Goal: Task Accomplishment & Management: Manage account settings

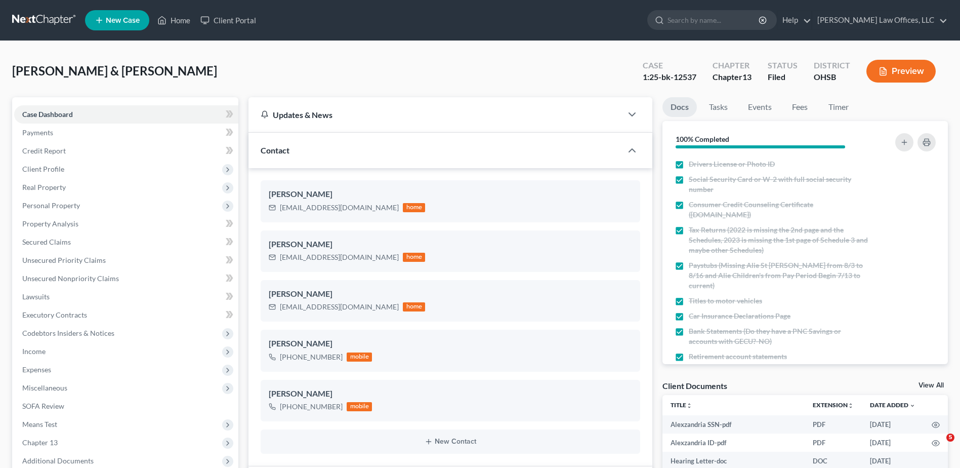
select select "3"
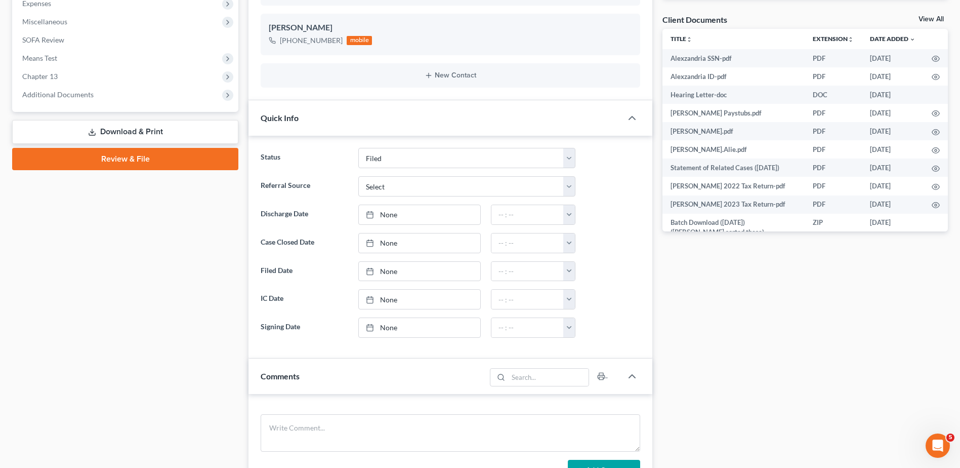
scroll to position [354, 0]
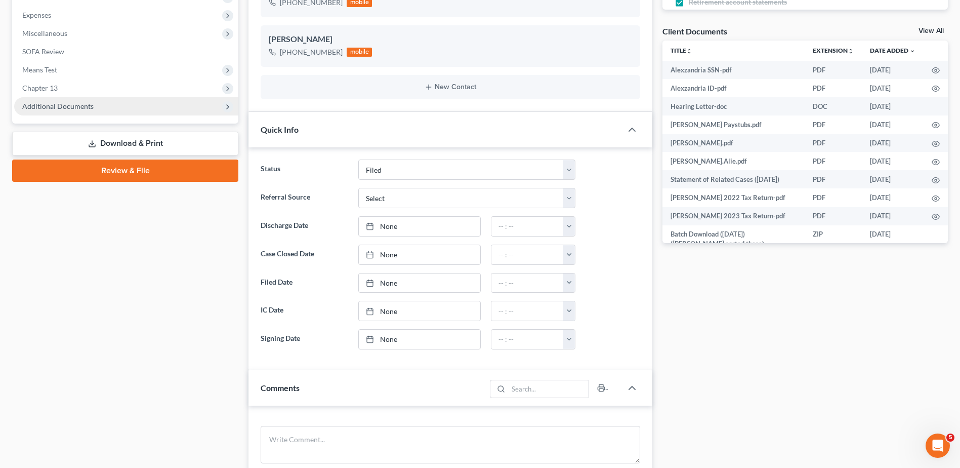
click at [67, 115] on span "Additional Documents" at bounding box center [126, 106] width 224 height 18
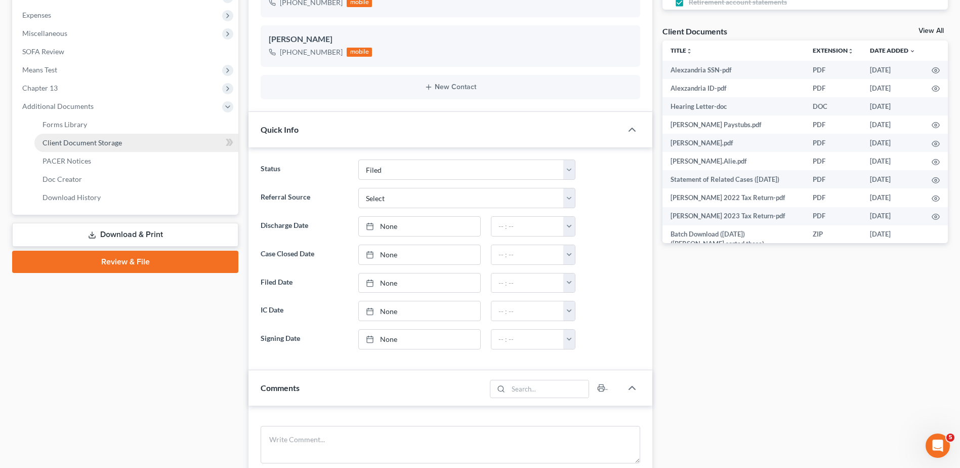
click at [70, 147] on link "Client Document Storage" at bounding box center [136, 143] width 204 height 18
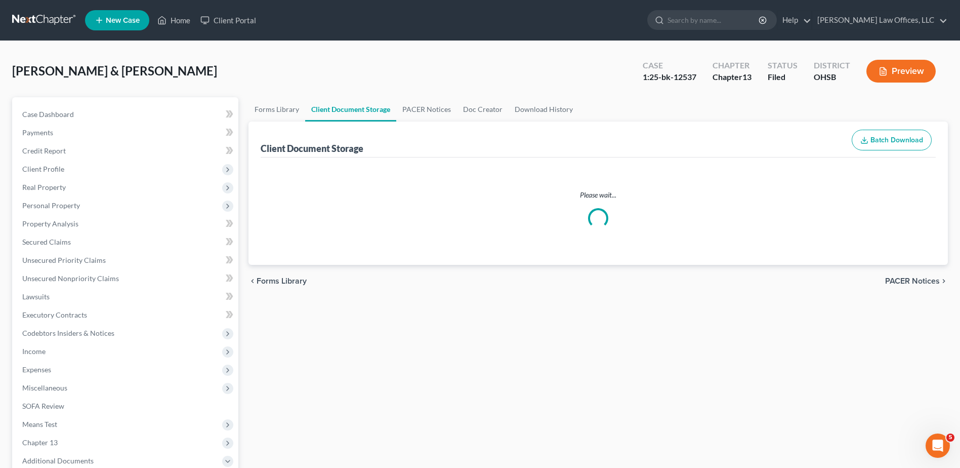
select select "7"
select select "52"
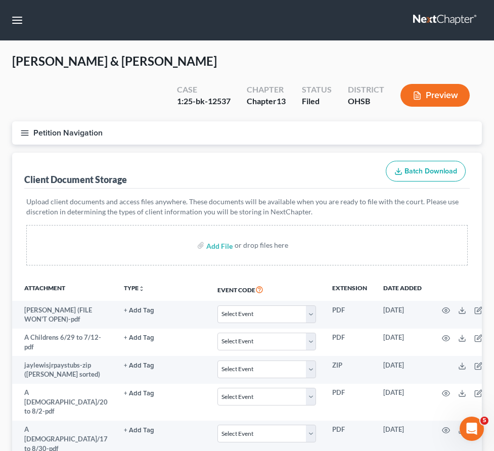
select select "7"
select select "52"
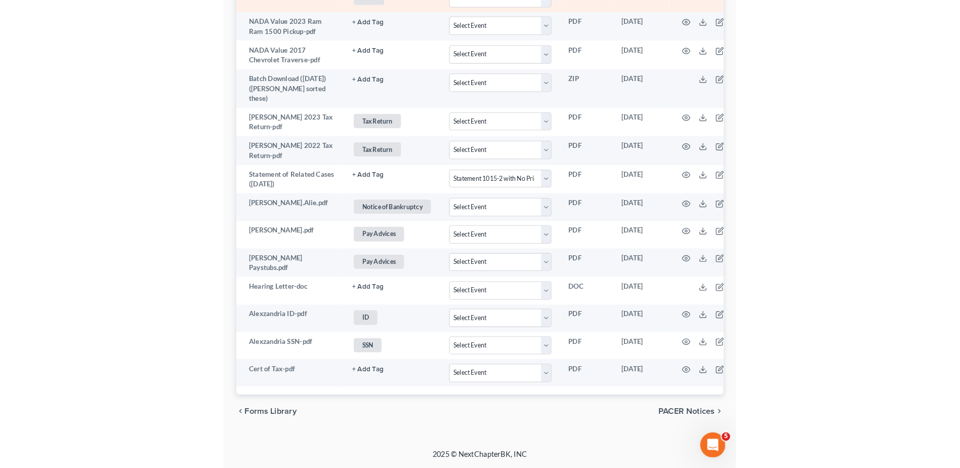
scroll to position [2234, 0]
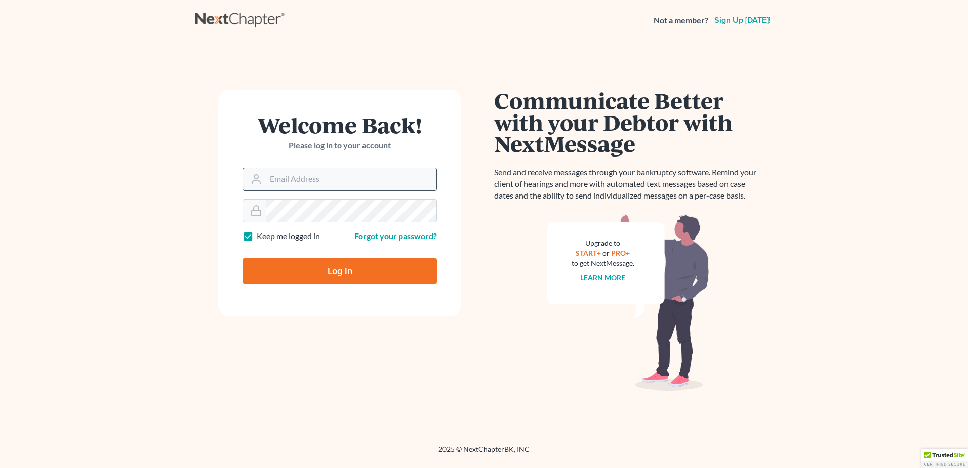
drag, startPoint x: 0, startPoint y: 0, endPoint x: 308, endPoint y: 178, distance: 355.6
click at [308, 178] on input "Email Address" at bounding box center [351, 179] width 171 height 22
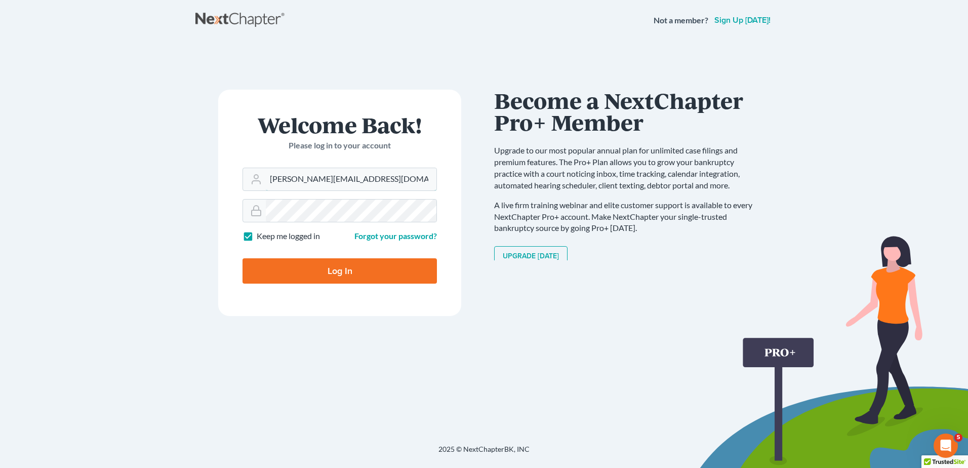
type input "[PERSON_NAME][EMAIL_ADDRESS][DOMAIN_NAME]"
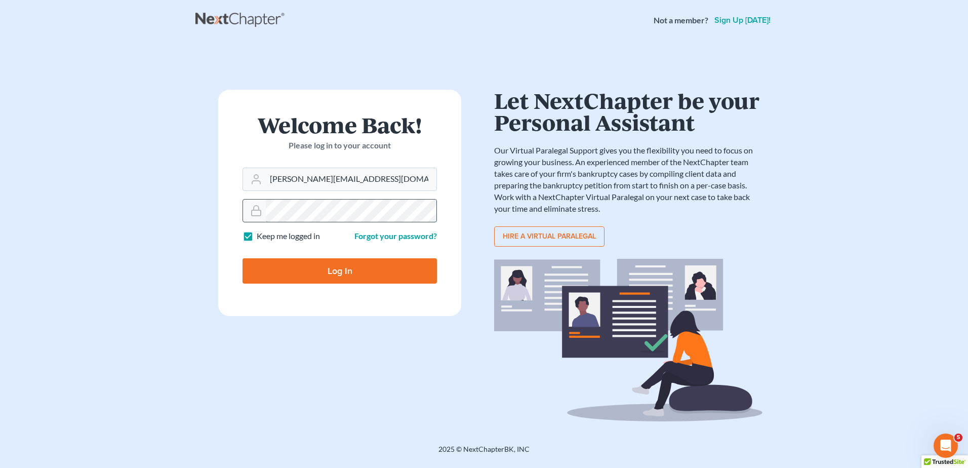
click at [243, 213] on div at bounding box center [339, 210] width 194 height 23
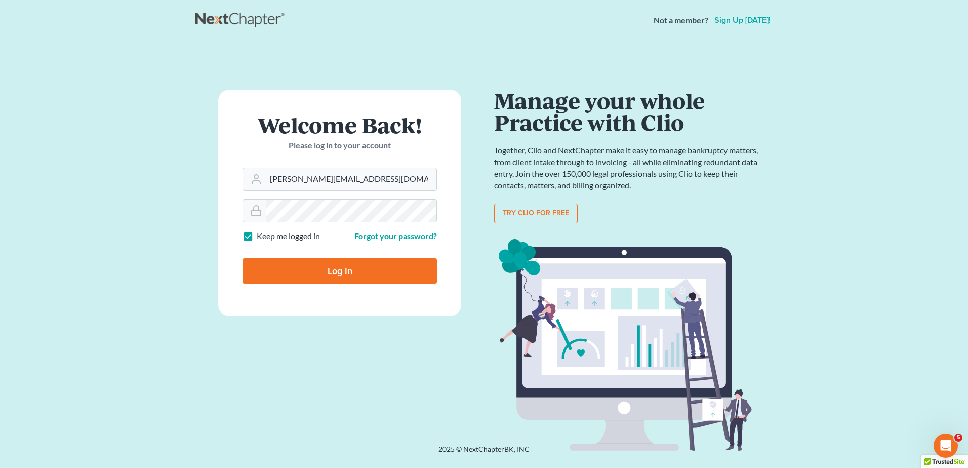
click at [291, 263] on input "Log In" at bounding box center [339, 270] width 194 height 25
type input "Thinking..."
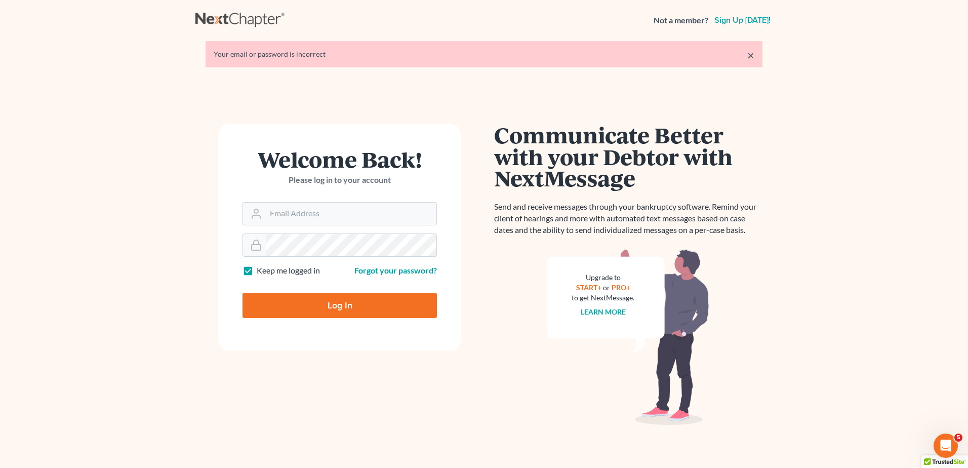
click at [304, 227] on form "Welcome Back! Please log in to your account Email Address Password Keep me logg…" at bounding box center [339, 237] width 243 height 226
click at [305, 212] on input "Email Address" at bounding box center [351, 213] width 171 height 22
type input "[PERSON_NAME][EMAIL_ADDRESS][DOMAIN_NAME]"
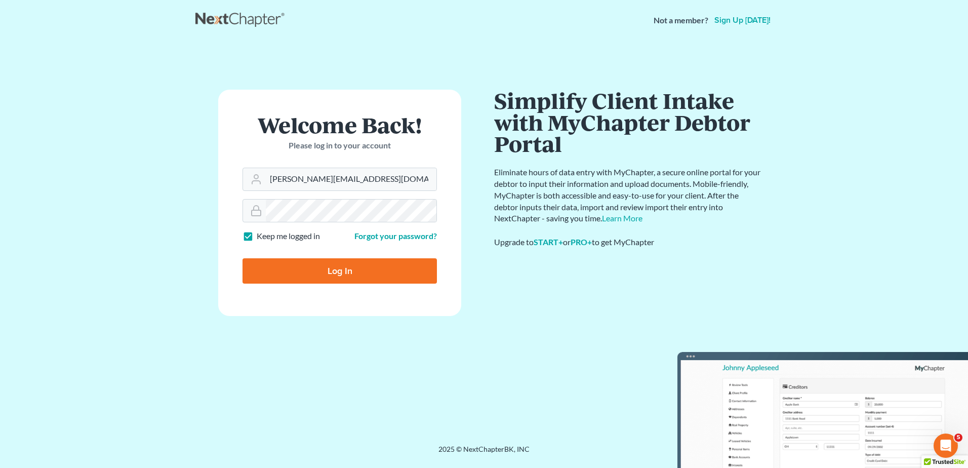
click at [314, 274] on input "Log In" at bounding box center [339, 270] width 194 height 25
type input "Thinking..."
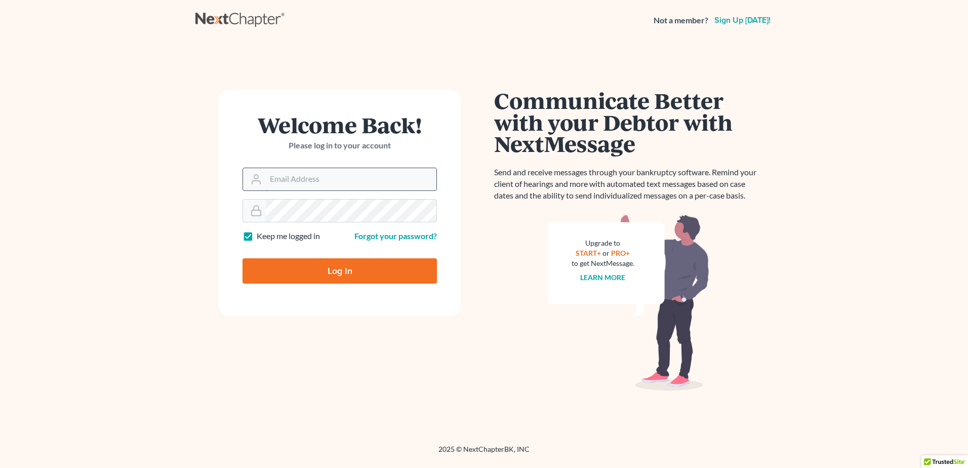
click at [369, 176] on input "Email Address" at bounding box center [351, 179] width 171 height 22
type input "pam@fesenmyerlaw.com"
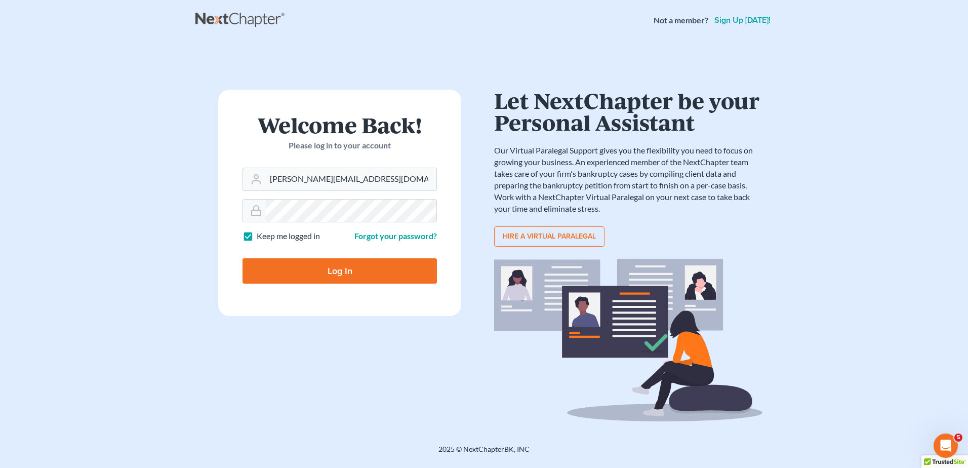
click at [349, 271] on input "Log In" at bounding box center [339, 270] width 194 height 25
type input "Thinking..."
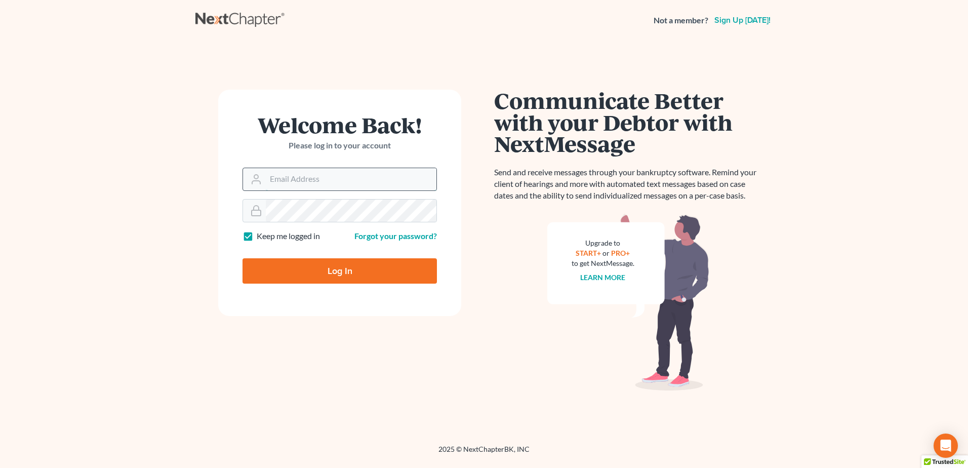
click at [295, 174] on input "Email Address" at bounding box center [351, 179] width 171 height 22
type input "pam@fesenmyerlaw.com"
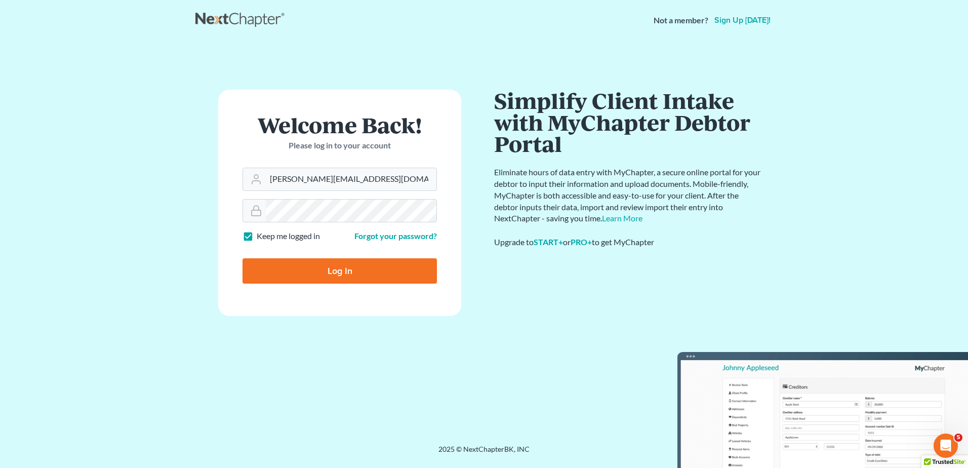
click at [351, 268] on input "Log In" at bounding box center [339, 270] width 194 height 25
type input "Thinking..."
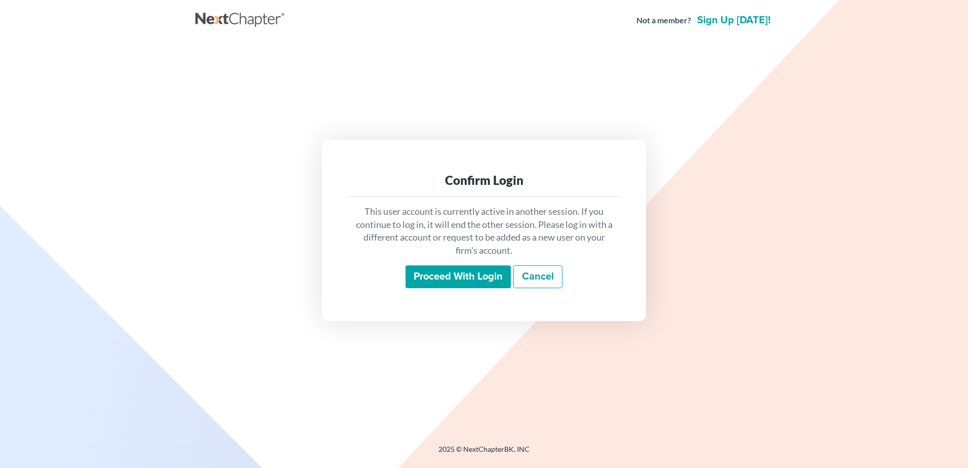
click at [427, 272] on input "Proceed with login" at bounding box center [457, 276] width 105 height 23
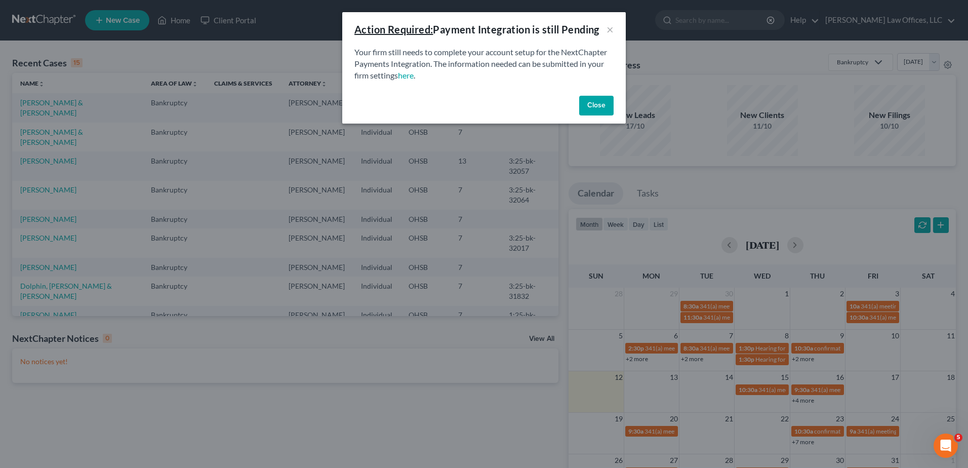
click at [594, 104] on button "Close" at bounding box center [596, 106] width 34 height 20
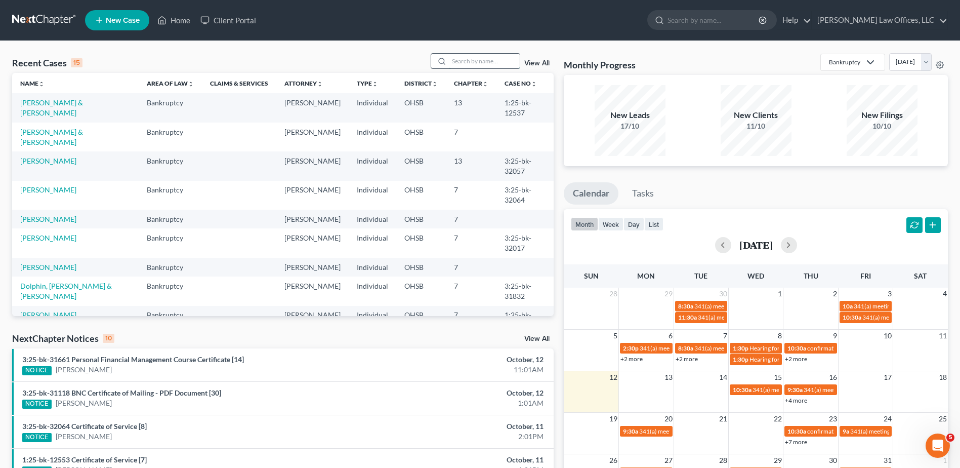
click at [473, 61] on input "search" at bounding box center [484, 61] width 71 height 15
type input "toledo"
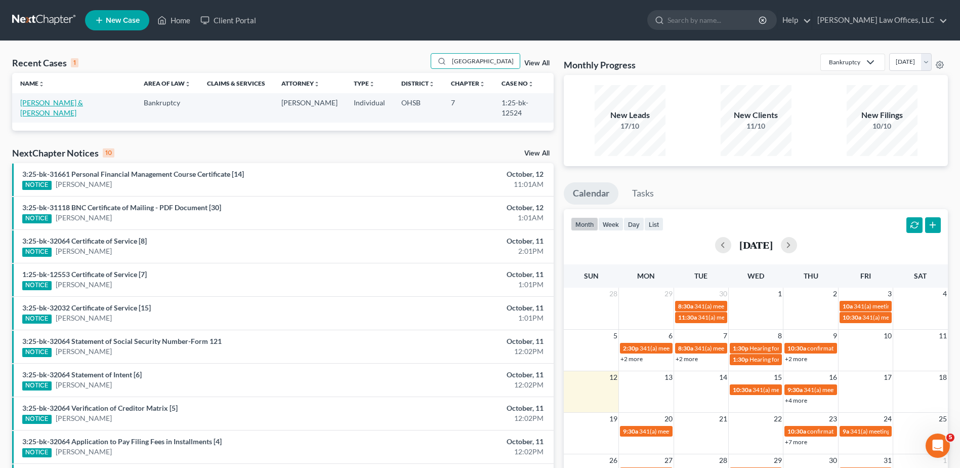
drag, startPoint x: 33, startPoint y: 101, endPoint x: 55, endPoint y: 111, distance: 24.2
click at [33, 101] on link "Toledo, Manuel & Delia" at bounding box center [51, 107] width 63 height 19
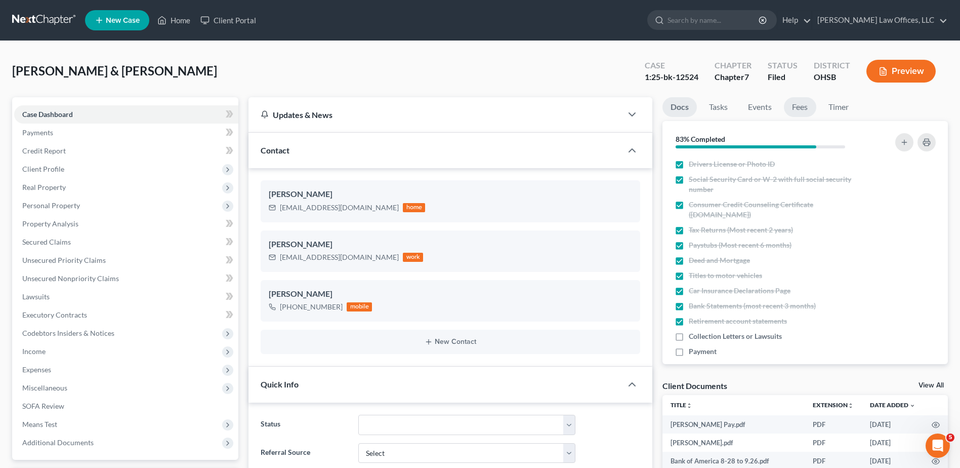
click at [802, 101] on link "Fees" at bounding box center [800, 107] width 32 height 20
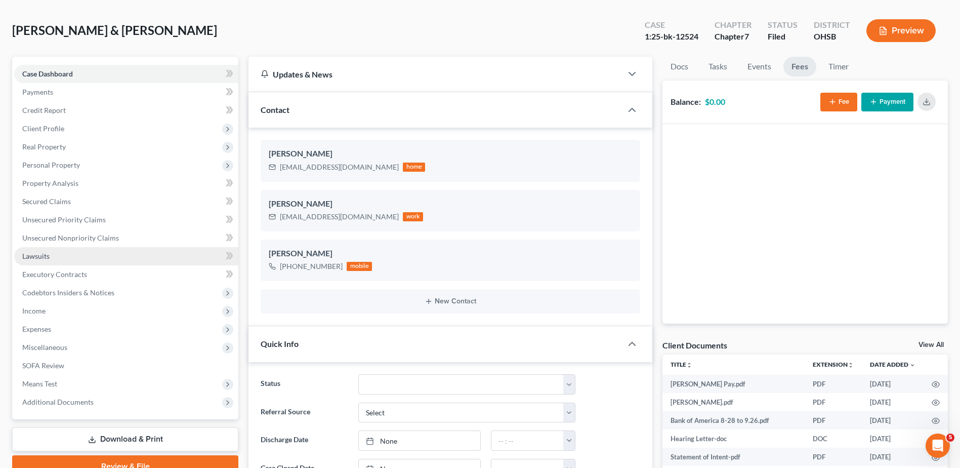
scroll to position [101, 0]
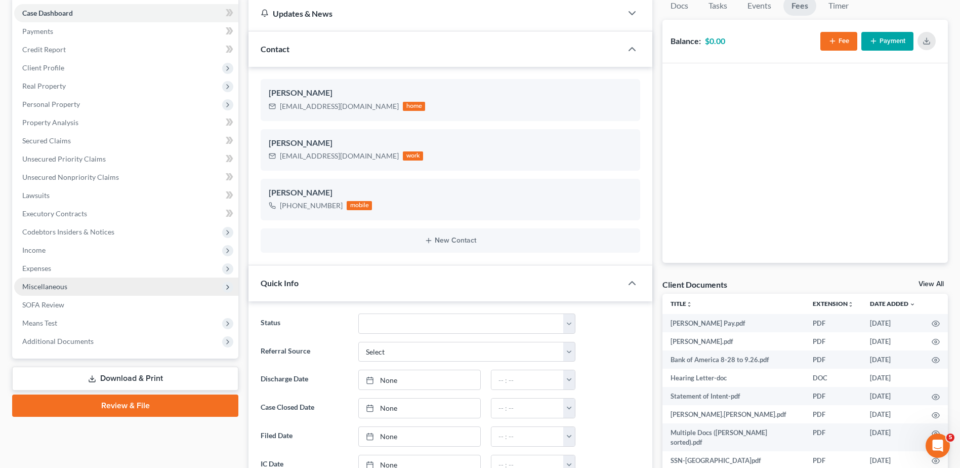
click at [58, 285] on span "Miscellaneous" at bounding box center [44, 286] width 45 height 9
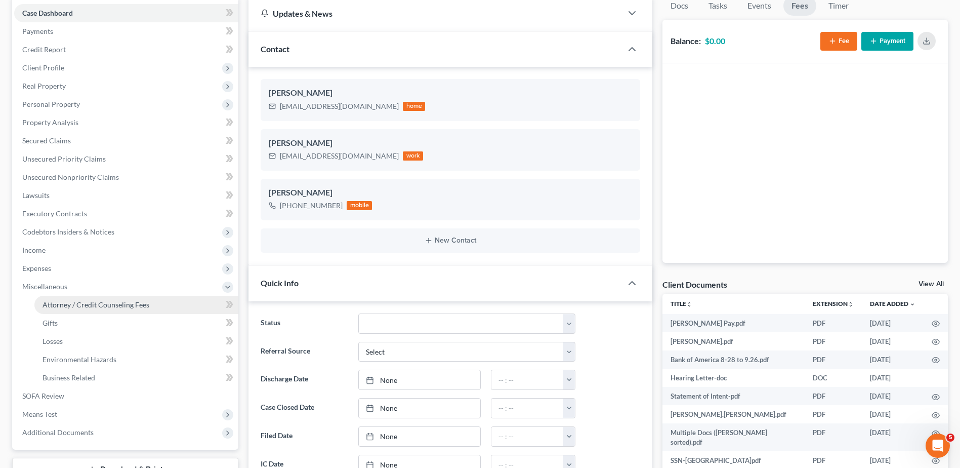
click at [59, 302] on span "Attorney / Credit Counseling Fees" at bounding box center [96, 304] width 107 height 9
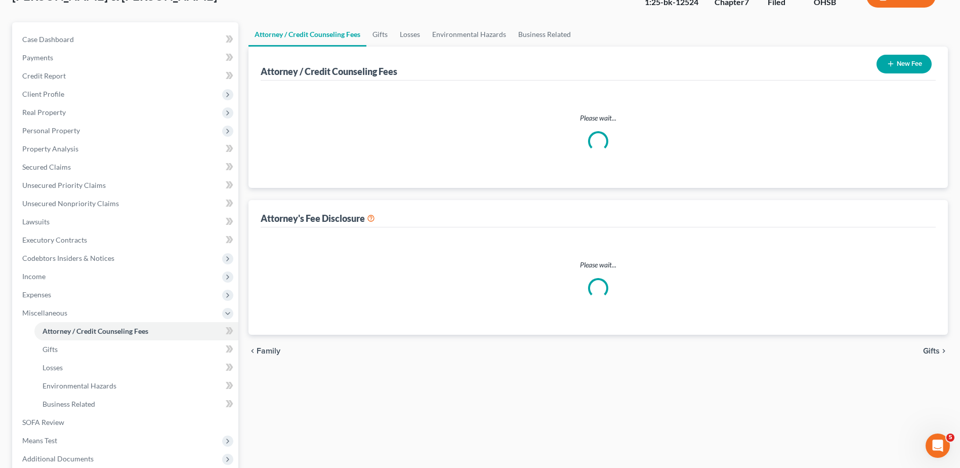
select select "1"
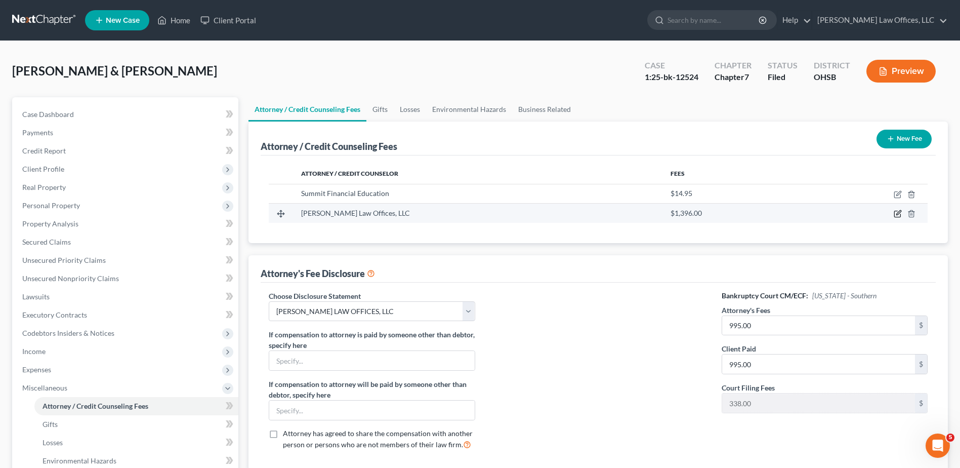
click at [897, 212] on icon "button" at bounding box center [898, 214] width 8 height 8
select select "36"
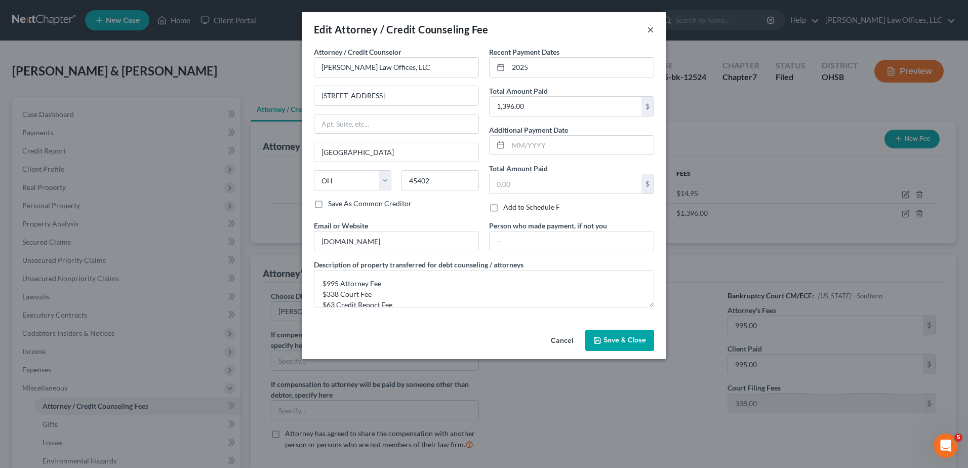
click at [650, 30] on button "×" at bounding box center [650, 29] width 7 height 12
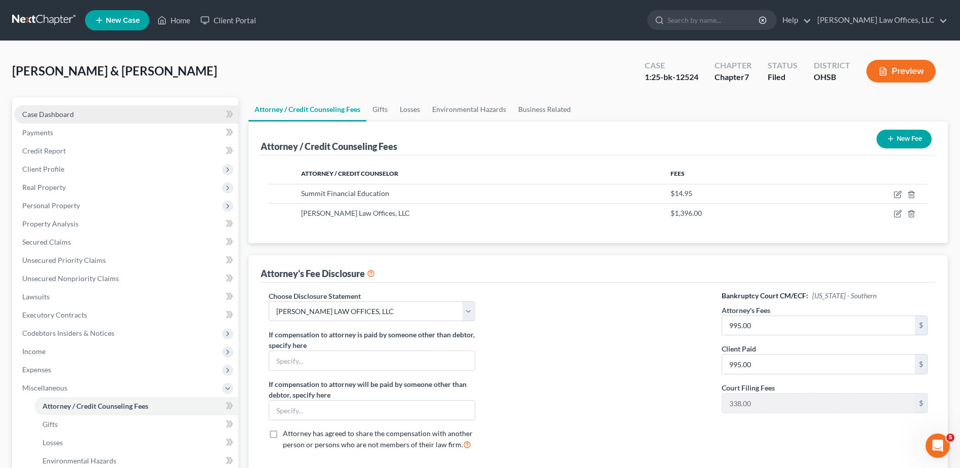
click at [74, 115] on link "Case Dashboard" at bounding box center [126, 114] width 224 height 18
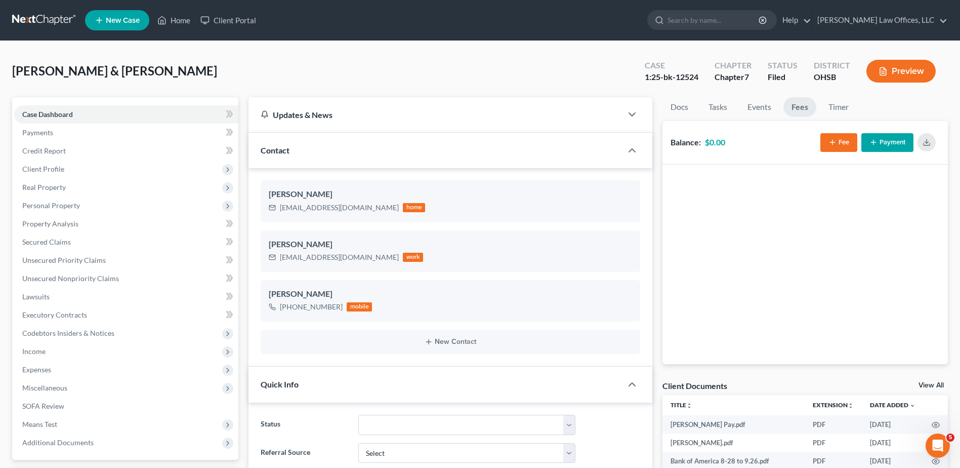
click at [842, 139] on button "Fee" at bounding box center [838, 142] width 37 height 19
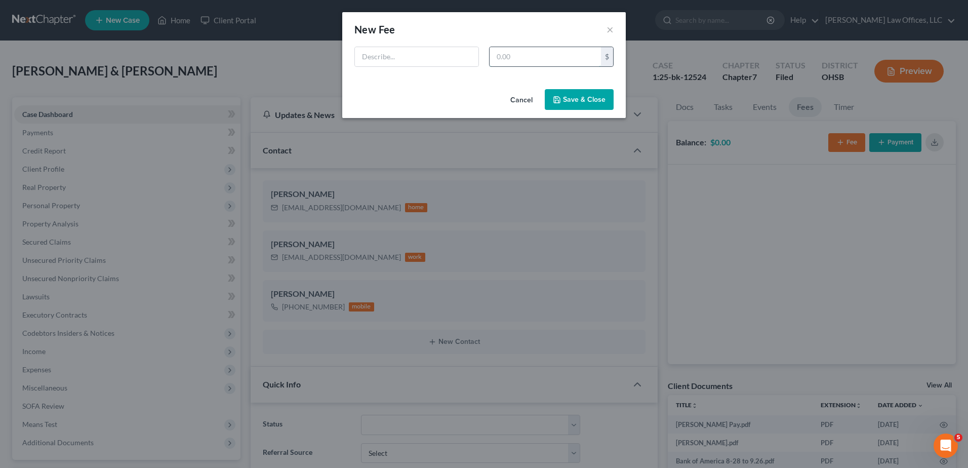
click at [539, 55] on input "text" at bounding box center [544, 56] width 111 height 19
type input "995"
click at [454, 57] on input "text" at bounding box center [416, 56] width 123 height 19
type input "Attorney Fee"
click at [577, 101] on button "Save & Close" at bounding box center [579, 99] width 69 height 21
